Goal: Obtain resource: Obtain resource

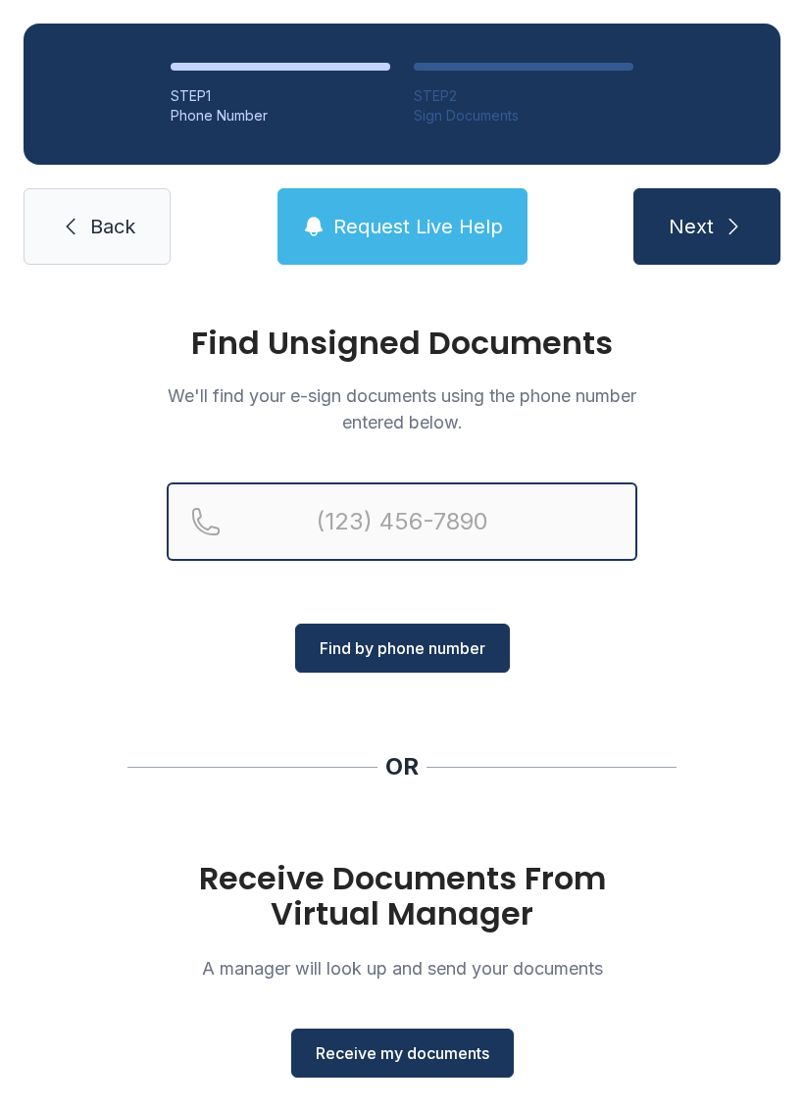
click at [424, 527] on input "Reservation phone number" at bounding box center [402, 521] width 471 height 78
type input "[PHONE_NUMBER]"
click at [706, 226] on button "Next" at bounding box center [706, 226] width 147 height 76
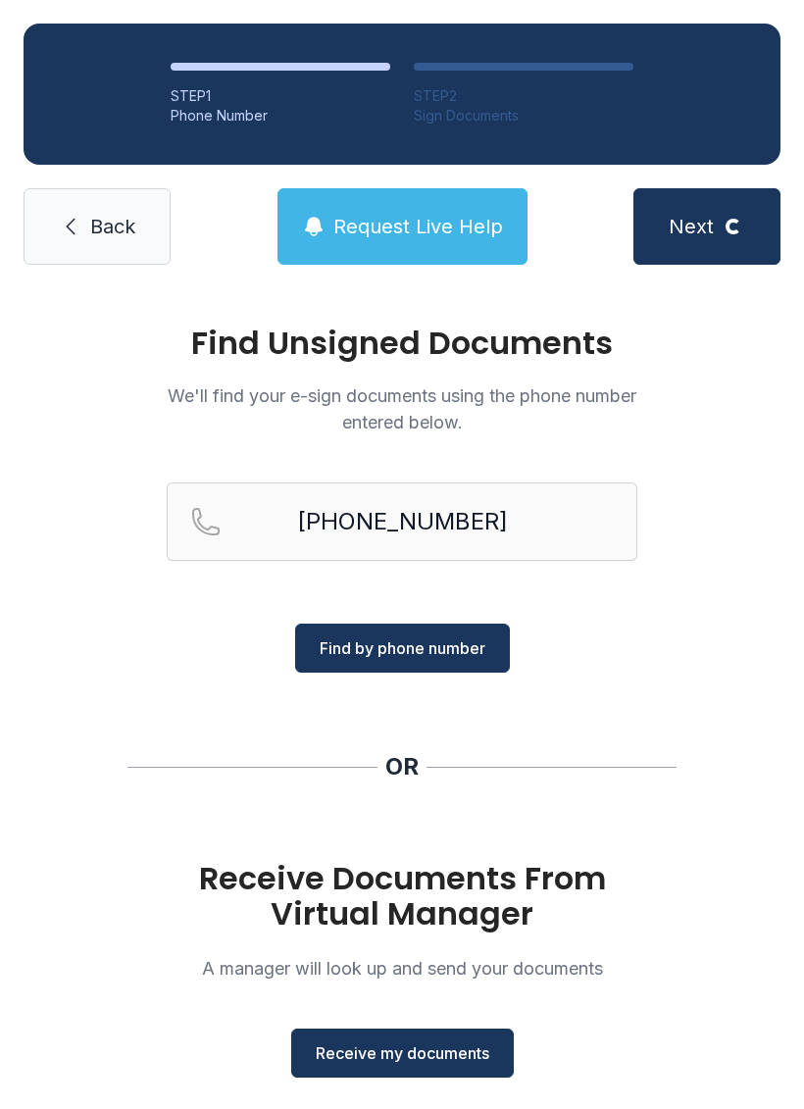
click at [343, 1011] on div "Receive Documents From Virtual Manager A manager will look up and send your doc…" at bounding box center [402, 969] width 471 height 217
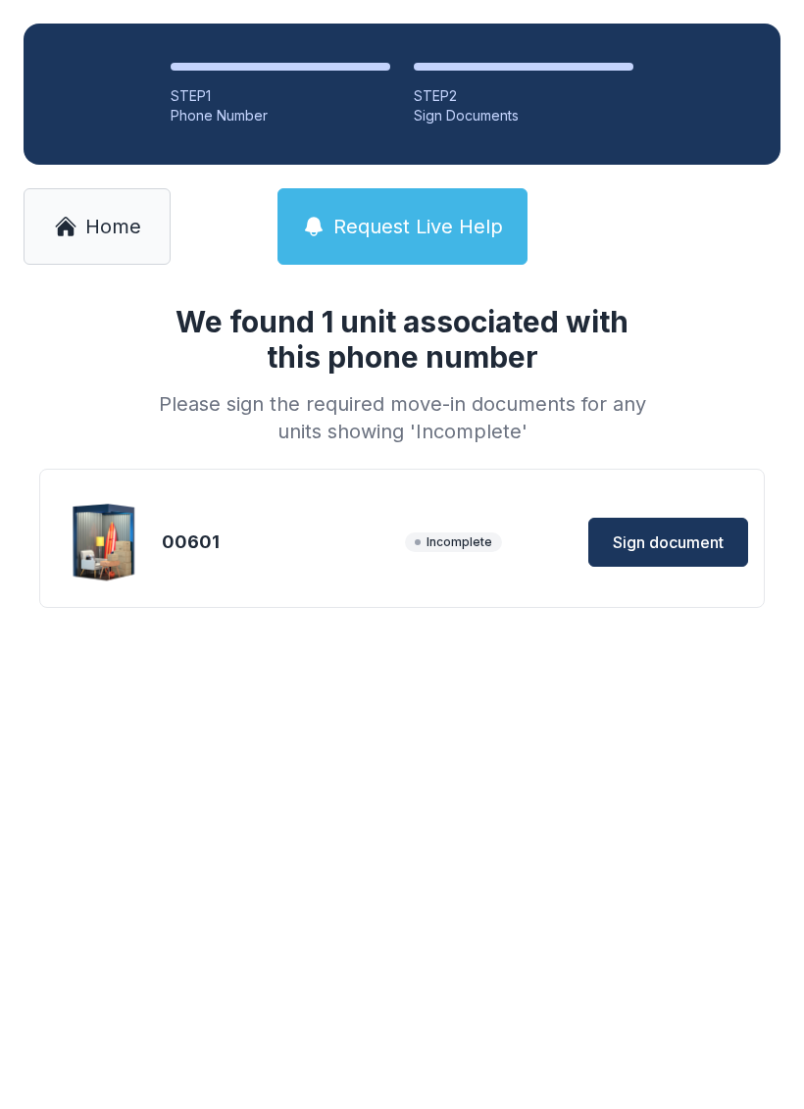
click at [99, 228] on span "Home" at bounding box center [113, 226] width 56 height 27
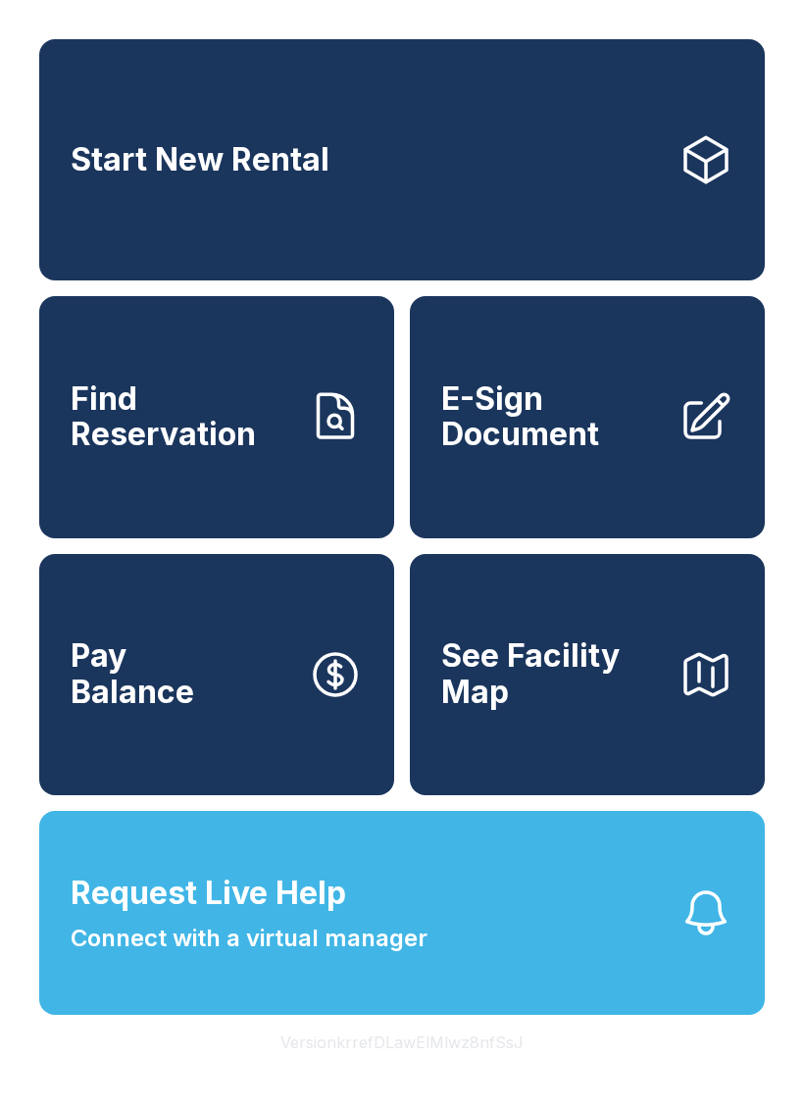
click at [620, 453] on span "E-Sign Document" at bounding box center [552, 417] width 222 height 72
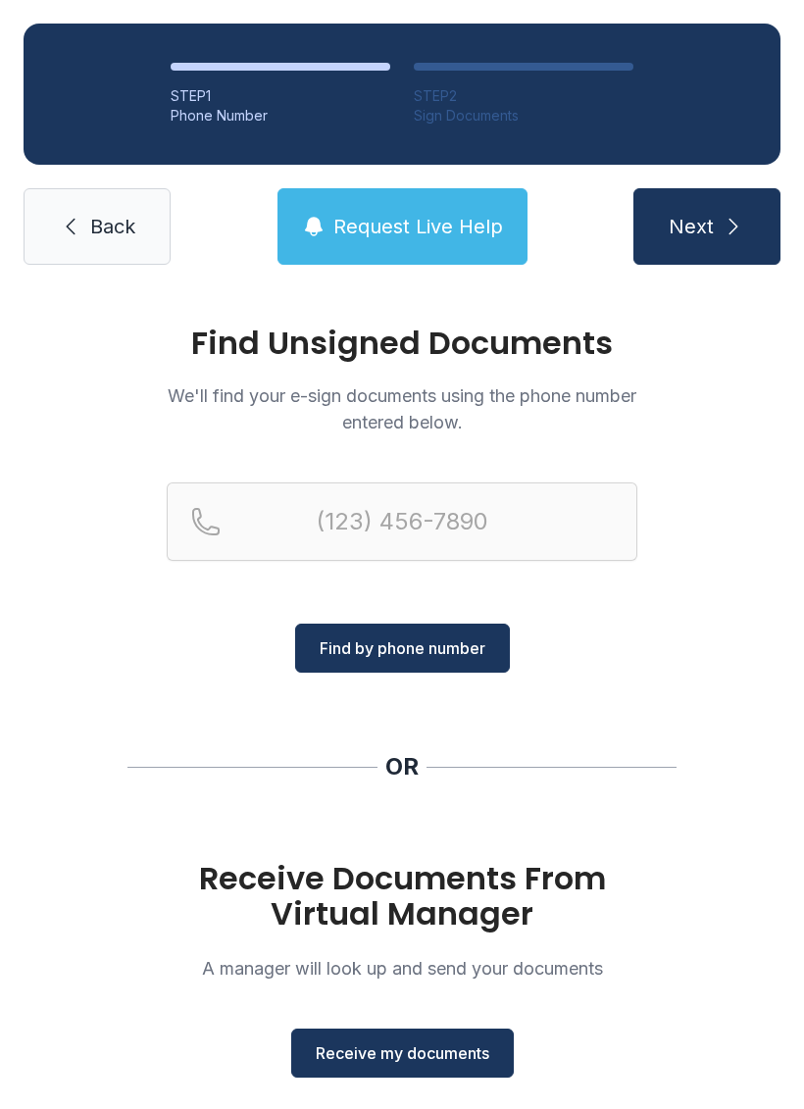
click at [449, 1056] on span "Receive my documents" at bounding box center [403, 1053] width 174 height 24
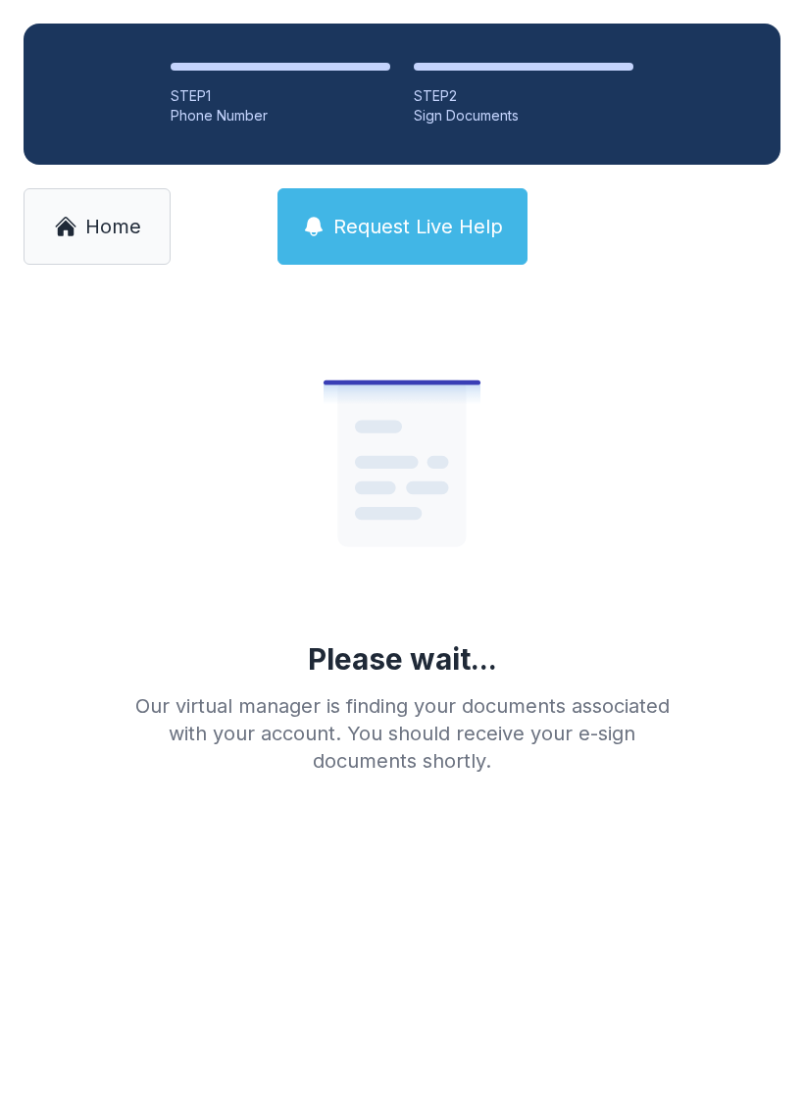
click at [110, 214] on span "Home" at bounding box center [113, 226] width 56 height 27
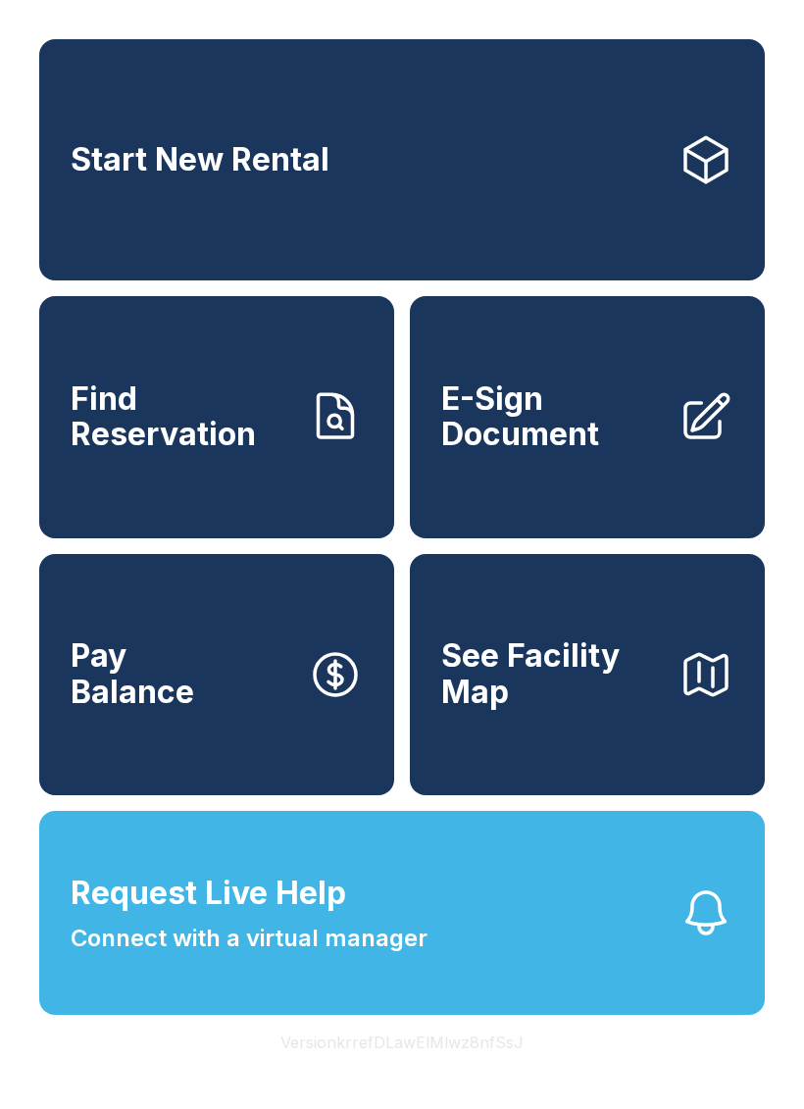
click at [559, 486] on link "E-Sign Document" at bounding box center [587, 416] width 355 height 241
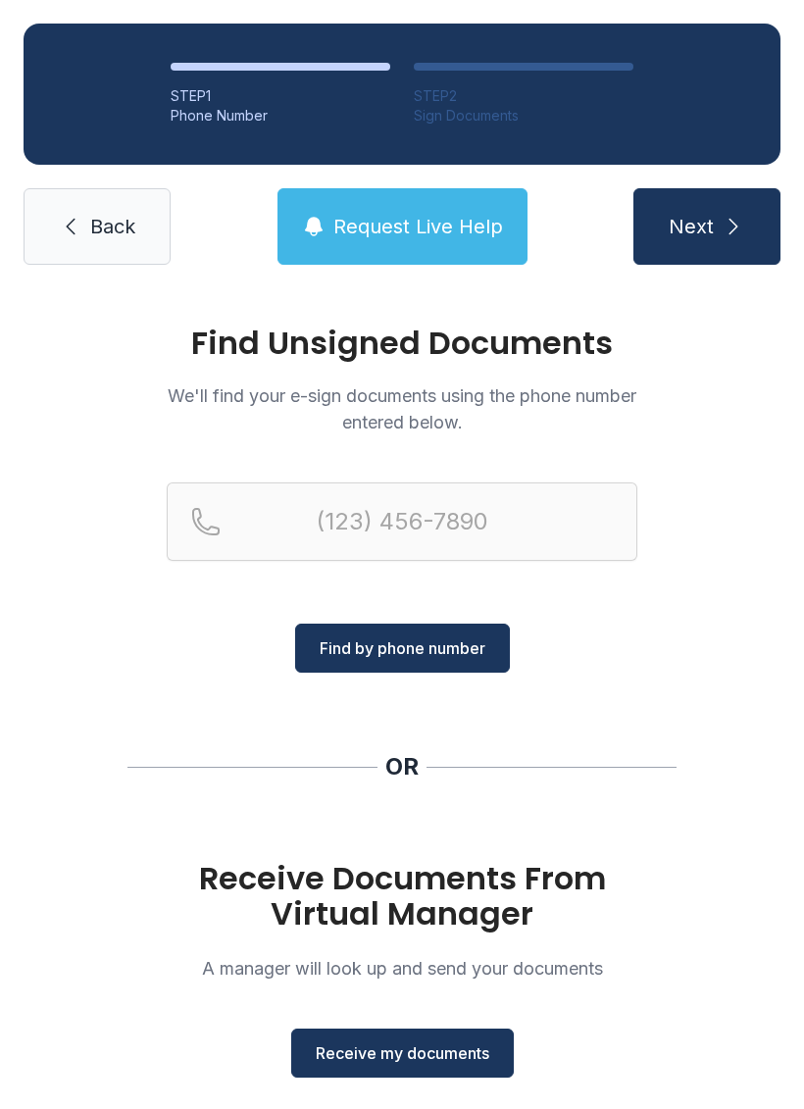
click at [392, 1043] on span "Receive my documents" at bounding box center [403, 1053] width 174 height 24
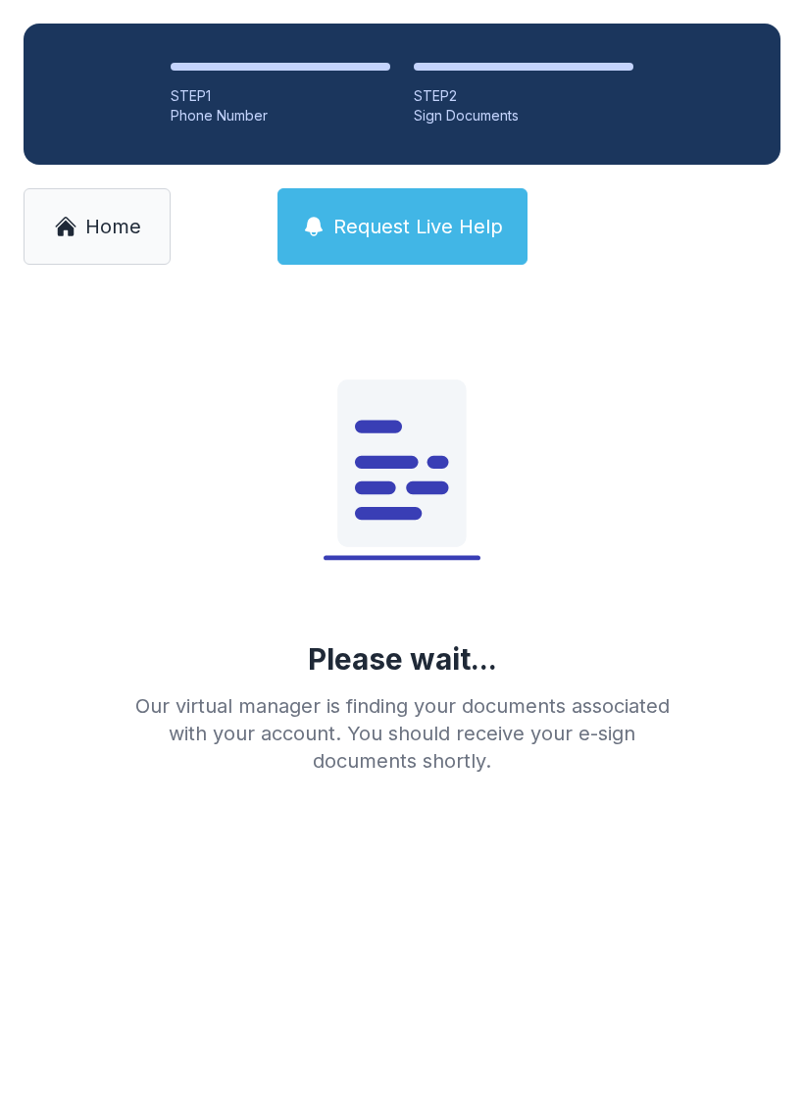
click at [83, 233] on link "Home" at bounding box center [97, 226] width 147 height 76
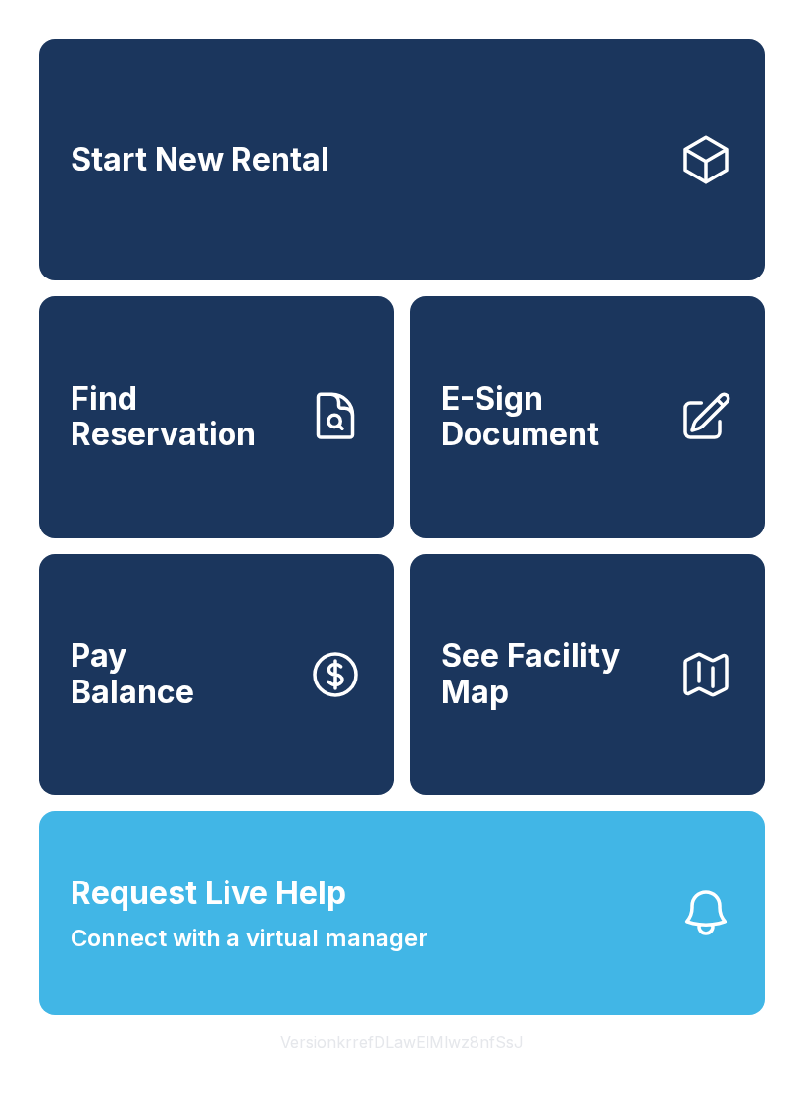
click at [571, 710] on span "See Facility Map" at bounding box center [552, 674] width 222 height 72
